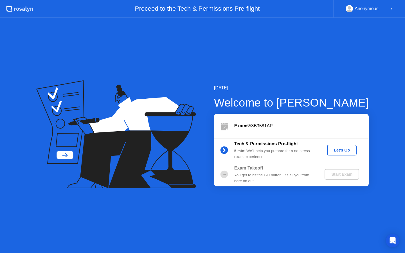
click at [332, 151] on div "Let's Go" at bounding box center [342, 150] width 25 height 5
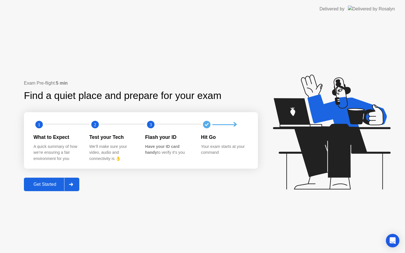
click at [73, 185] on icon at bounding box center [71, 184] width 4 height 3
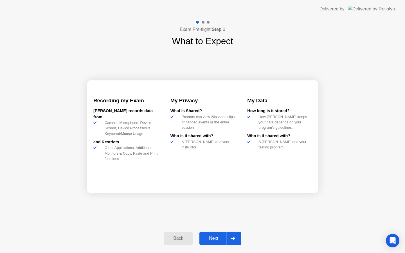
click at [234, 238] on icon at bounding box center [233, 238] width 4 height 3
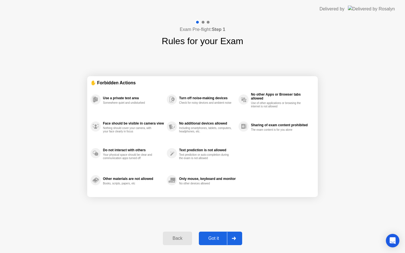
click at [234, 238] on icon at bounding box center [234, 238] width 4 height 3
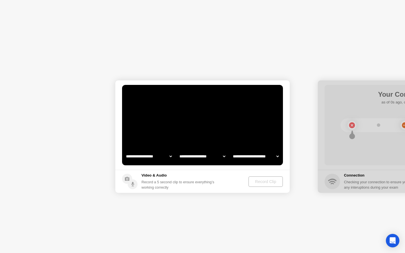
select select "**********"
select select "*******"
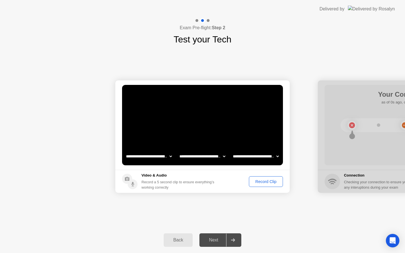
click at [218, 242] on div "Next" at bounding box center [213, 240] width 25 height 5
click at [233, 240] on icon at bounding box center [233, 240] width 4 height 3
click at [265, 183] on div "Record Clip" at bounding box center [266, 182] width 30 height 5
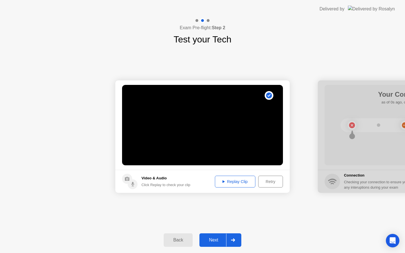
click at [232, 180] on div "Replay Clip" at bounding box center [235, 182] width 37 height 5
click at [223, 182] on icon at bounding box center [224, 181] width 2 height 3
click at [234, 242] on div at bounding box center [233, 240] width 14 height 13
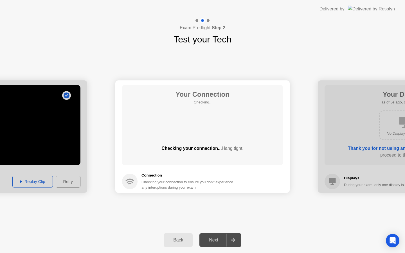
click at [235, 241] on icon at bounding box center [233, 240] width 4 height 3
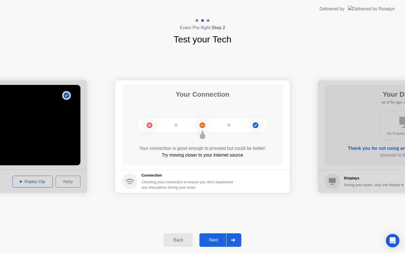
click at [235, 241] on icon at bounding box center [233, 240] width 4 height 3
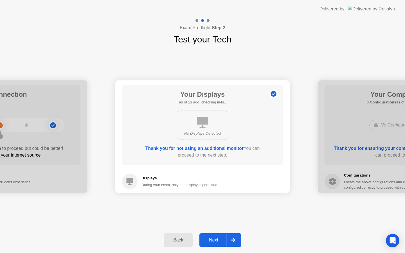
click at [235, 240] on icon at bounding box center [233, 240] width 4 height 3
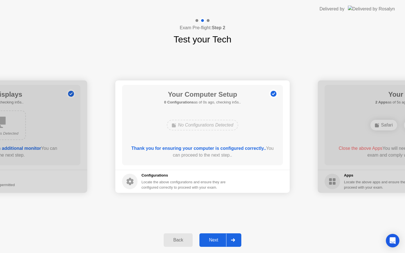
click at [235, 240] on icon at bounding box center [233, 240] width 4 height 3
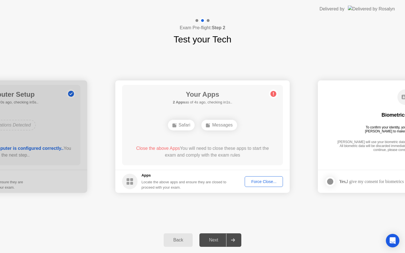
click at [235, 241] on icon at bounding box center [233, 240] width 4 height 3
click at [261, 184] on div "Force Close..." at bounding box center [264, 182] width 34 height 5
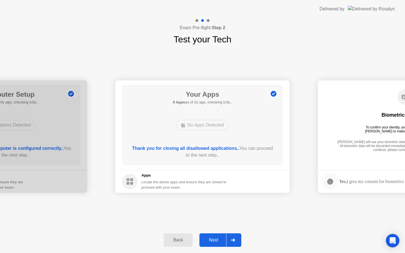
click at [217, 240] on div "Next" at bounding box center [213, 240] width 25 height 5
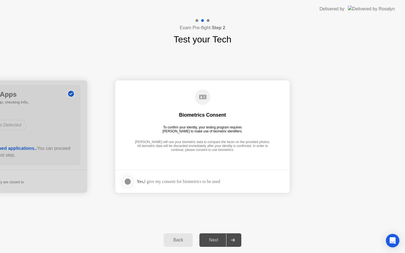
click at [220, 183] on div "Yes, I give my consent for biometrics to be used" at bounding box center [179, 181] width 84 height 5
click at [127, 182] on div at bounding box center [127, 181] width 7 height 7
click at [212, 240] on div "Next" at bounding box center [213, 240] width 25 height 5
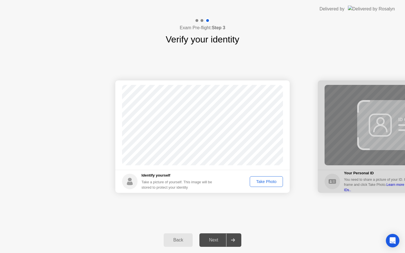
click at [265, 185] on button "Take Photo" at bounding box center [266, 181] width 33 height 11
click at [213, 242] on div "Next" at bounding box center [213, 240] width 25 height 5
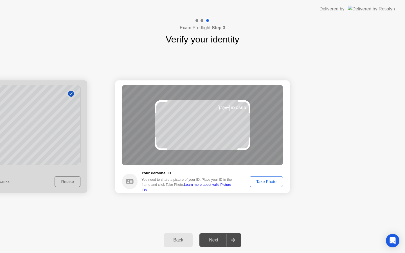
click at [269, 181] on div "Take Photo" at bounding box center [266, 182] width 29 height 5
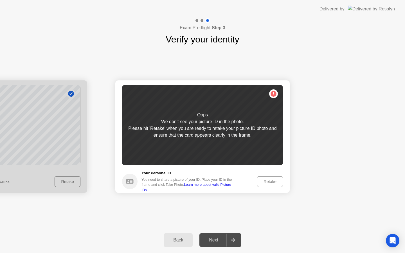
click at [268, 183] on div "Retake" at bounding box center [270, 182] width 22 height 5
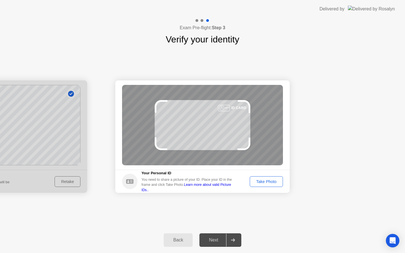
click at [225, 108] on div at bounding box center [224, 108] width 12 height 6
click at [224, 109] on div at bounding box center [224, 108] width 12 height 6
click at [225, 107] on div at bounding box center [224, 108] width 12 height 6
click at [260, 182] on div "Take Photo" at bounding box center [266, 182] width 29 height 5
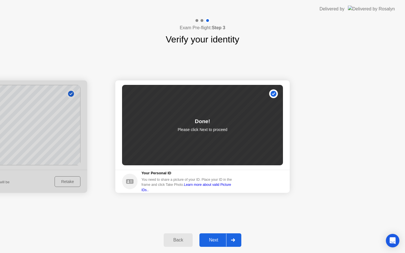
click at [213, 244] on button "Next" at bounding box center [221, 241] width 42 height 14
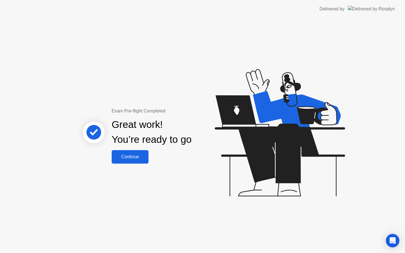
click at [128, 153] on button "Continue" at bounding box center [130, 157] width 37 height 14
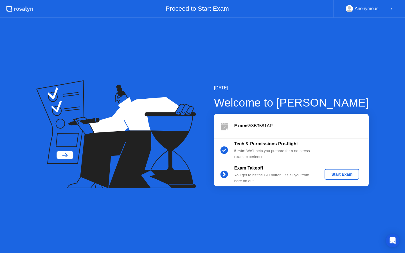
click at [340, 176] on div "Start Exam" at bounding box center [342, 174] width 30 height 5
